Goal: Task Accomplishment & Management: Use online tool/utility

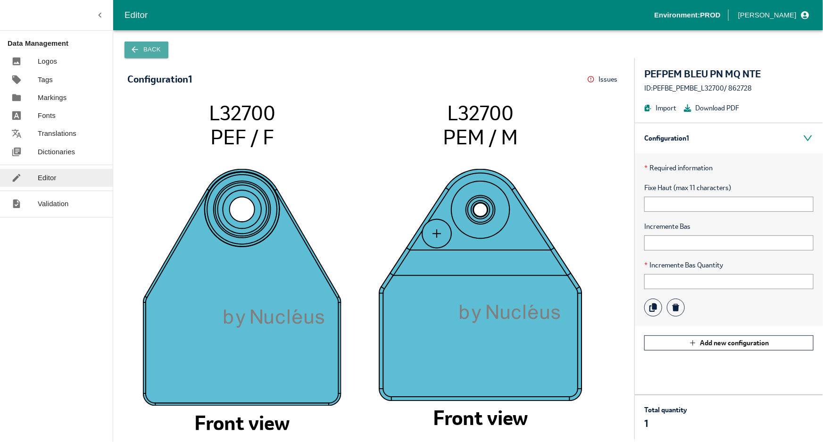
click at [142, 50] on button "Back" at bounding box center [147, 50] width 44 height 17
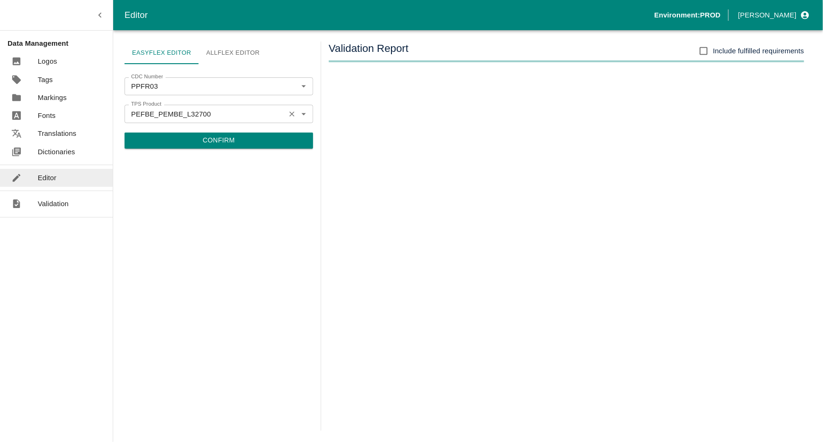
click at [290, 113] on icon "Clear" at bounding box center [292, 113] width 9 height 9
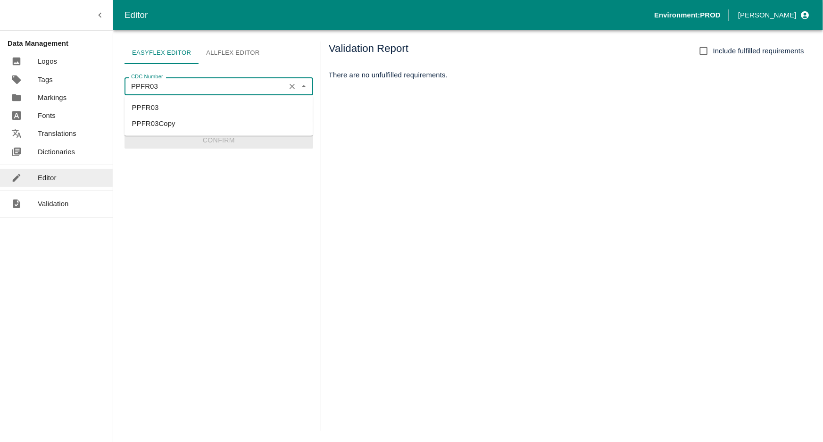
click at [187, 87] on input "PPFR03" at bounding box center [204, 86] width 155 height 12
click at [178, 107] on li "OPFR03" at bounding box center [219, 108] width 189 height 16
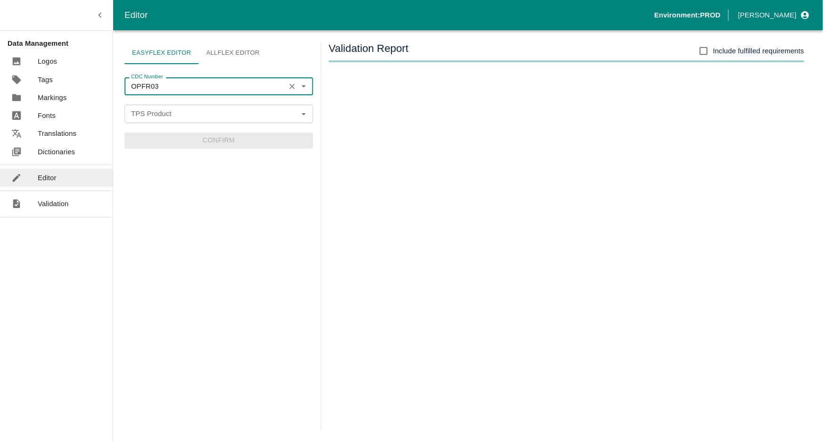
type input "OPFR03"
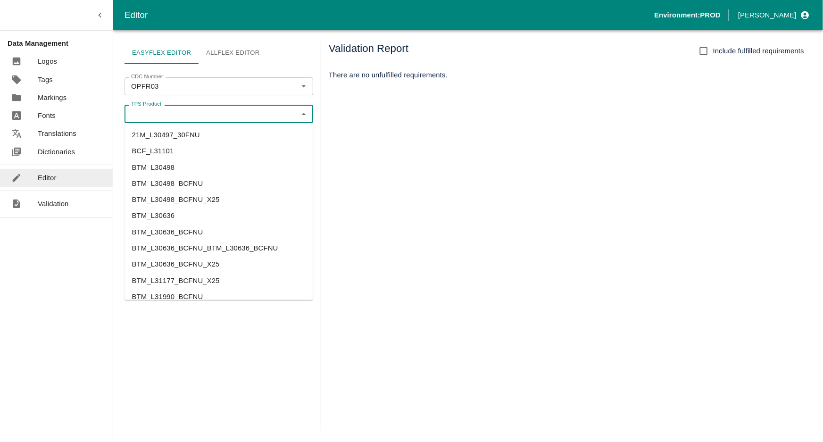
click at [179, 111] on input "TPS Product" at bounding box center [210, 114] width 167 height 12
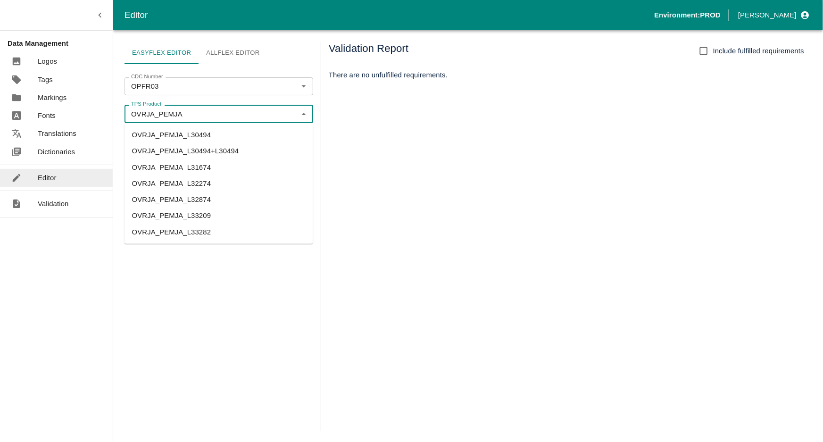
click at [201, 137] on li "OVRJA_PEMJA_L30494" at bounding box center [219, 135] width 189 height 16
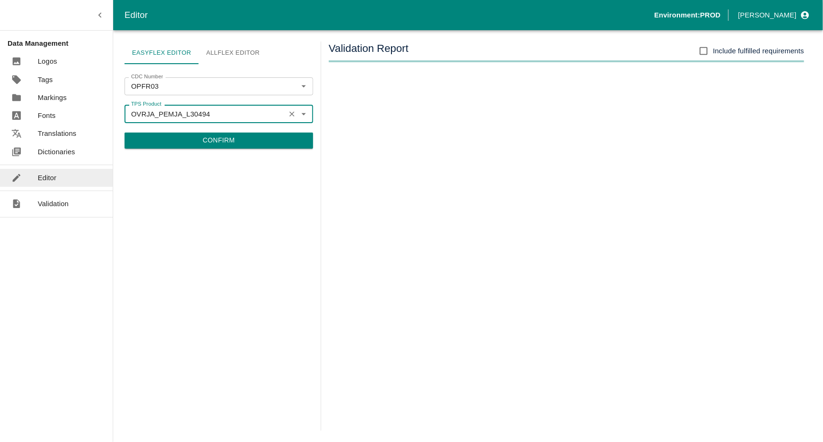
type input "OVRJA_PEMJA_L30494"
click at [202, 140] on button "Confirm" at bounding box center [219, 141] width 189 height 16
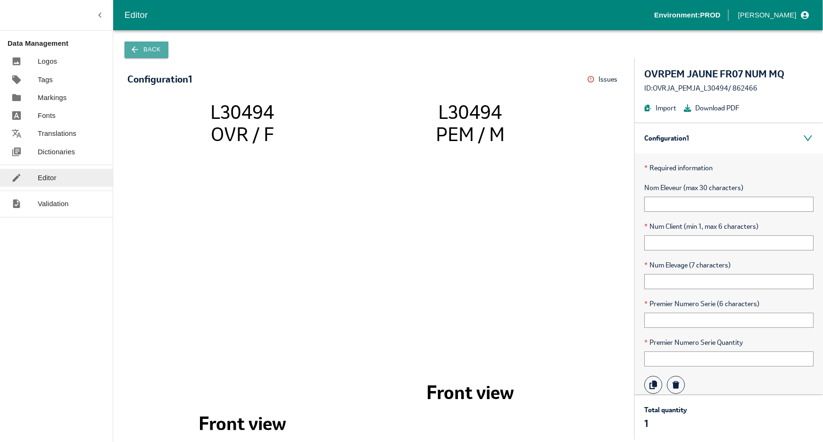
click at [142, 47] on button "Back" at bounding box center [147, 50] width 44 height 17
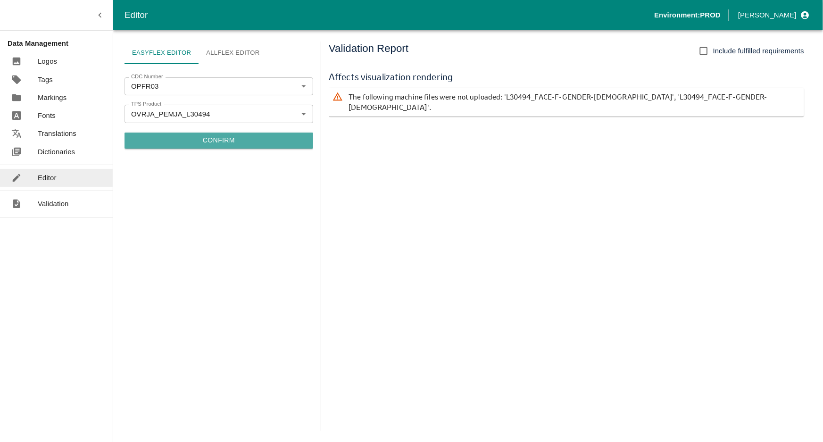
click at [218, 142] on button "Confirm" at bounding box center [219, 141] width 189 height 16
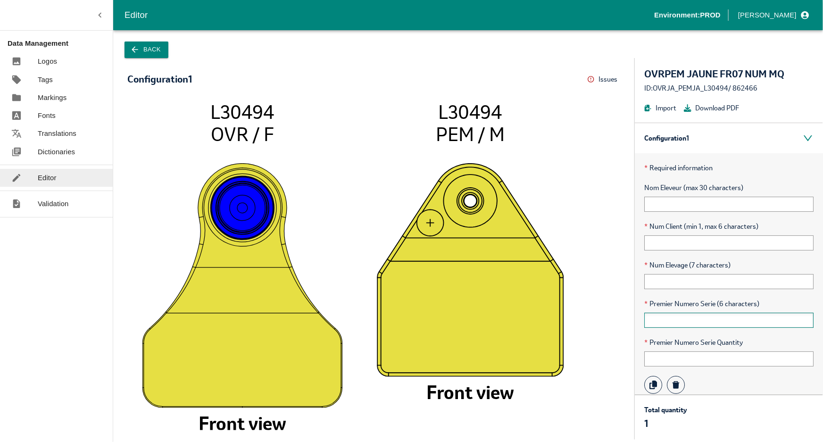
click at [678, 319] on input "text" at bounding box center [728, 320] width 169 height 15
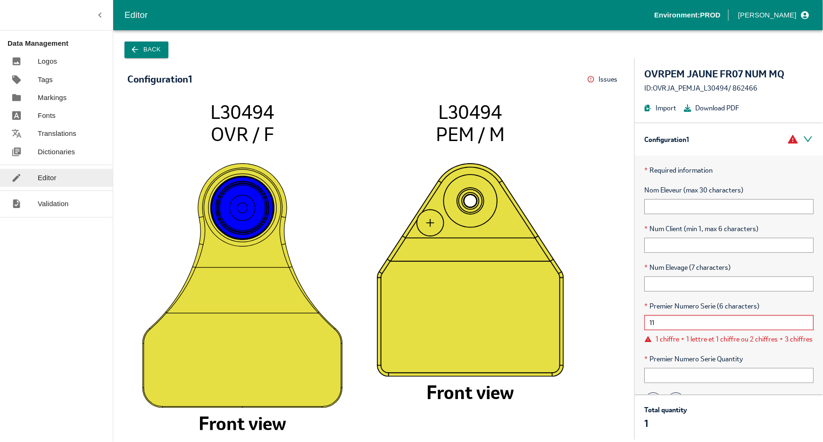
type input "1"
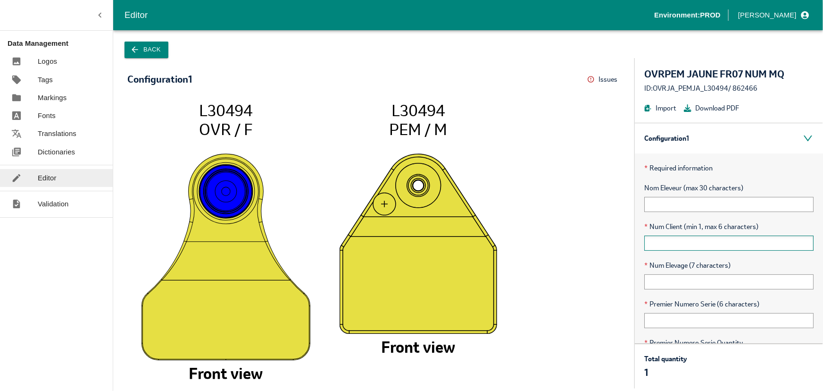
click at [676, 238] on input "text" at bounding box center [728, 242] width 169 height 15
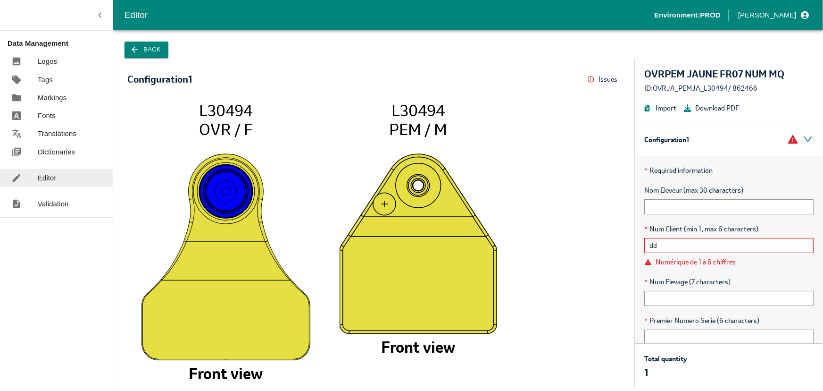
type input "d"
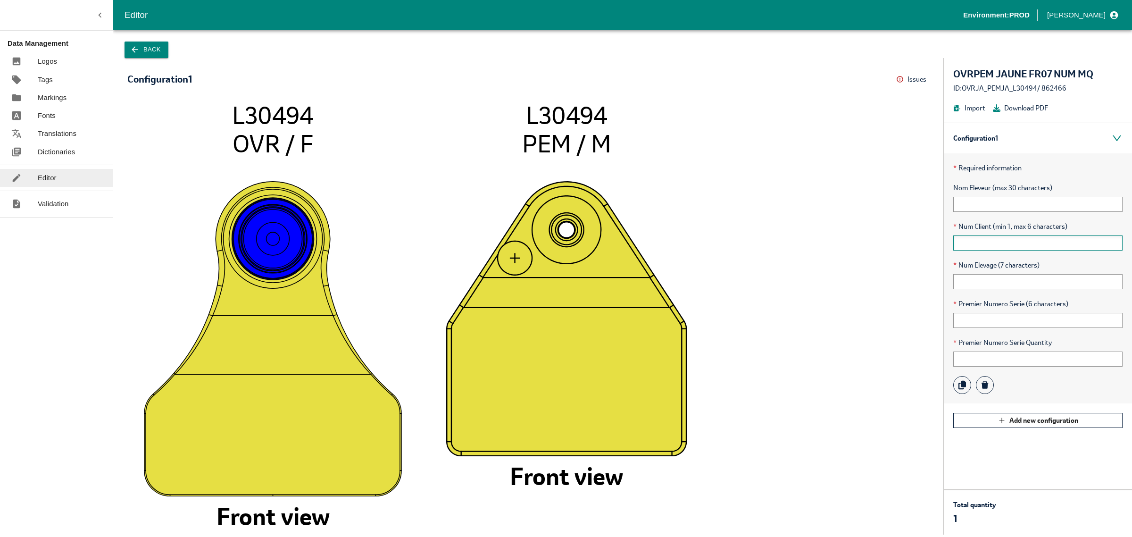
type input "1"
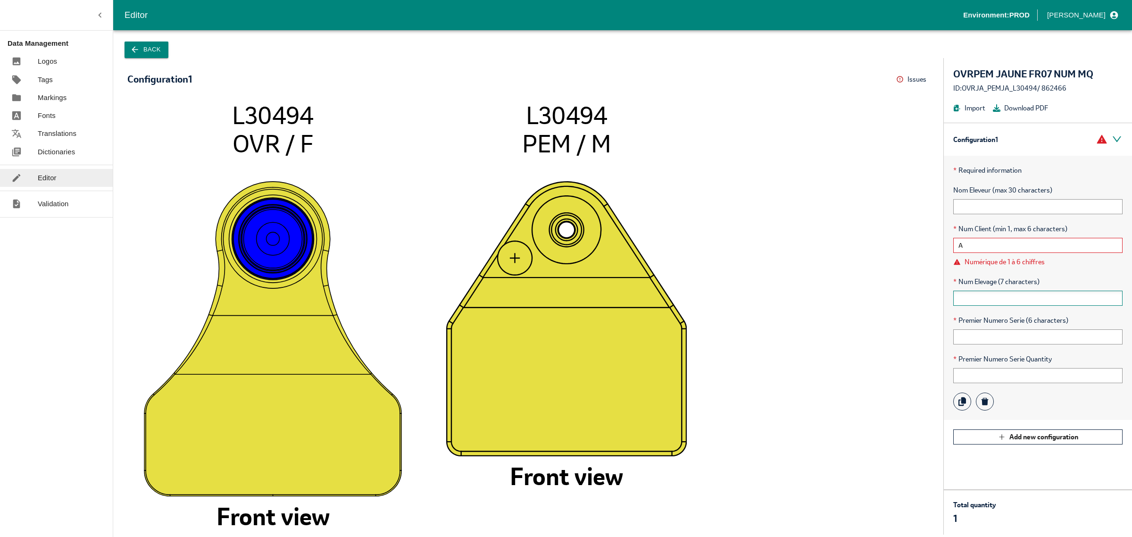
type input "A"
click at [823, 297] on input "text" at bounding box center [1037, 298] width 169 height 15
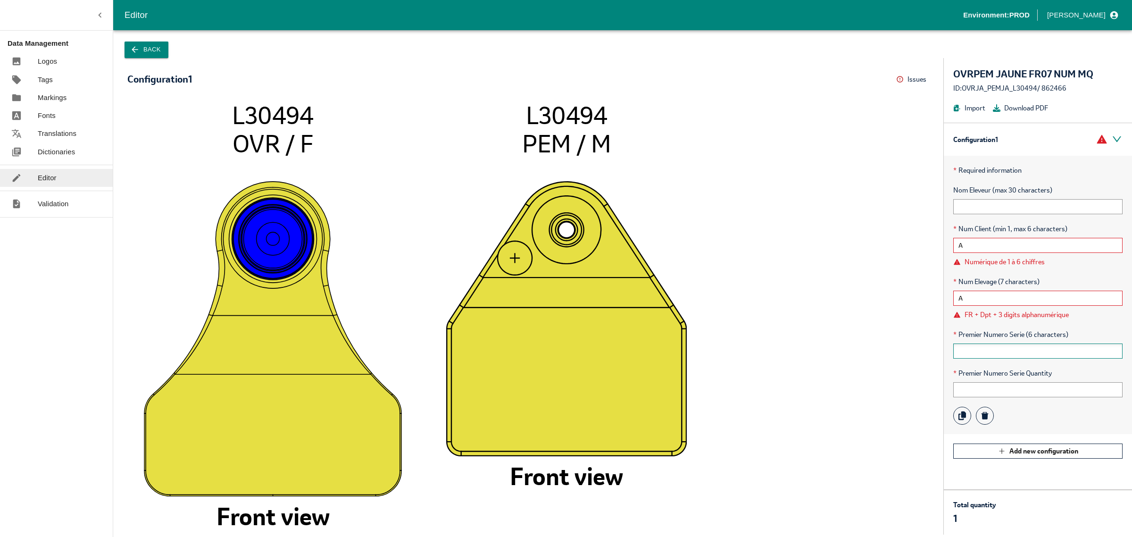
type input "A"
click at [823, 350] on input "text" at bounding box center [1037, 350] width 169 height 15
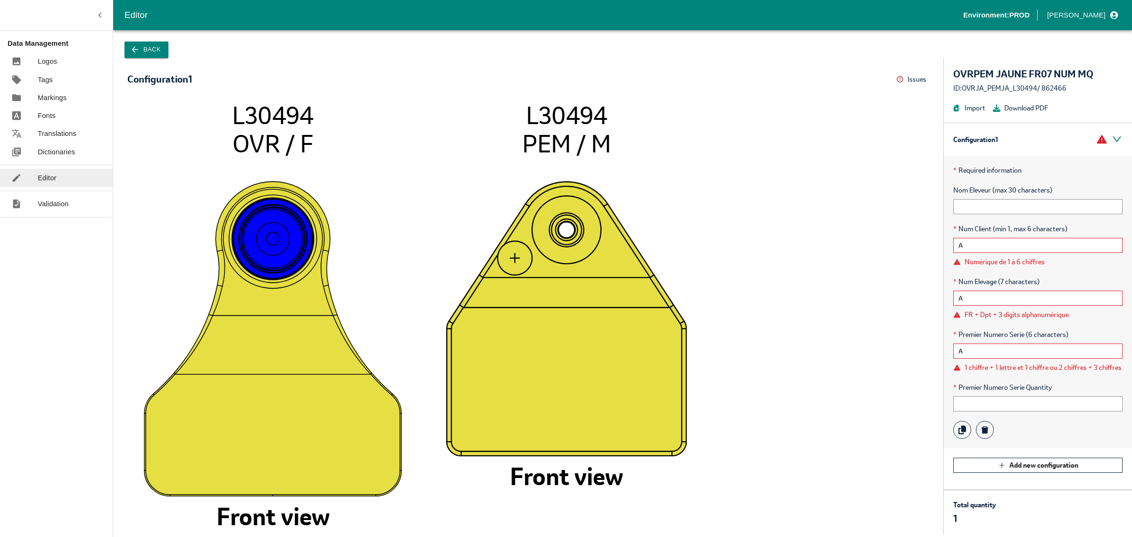
type input "A"
